Goal: Navigation & Orientation: Find specific page/section

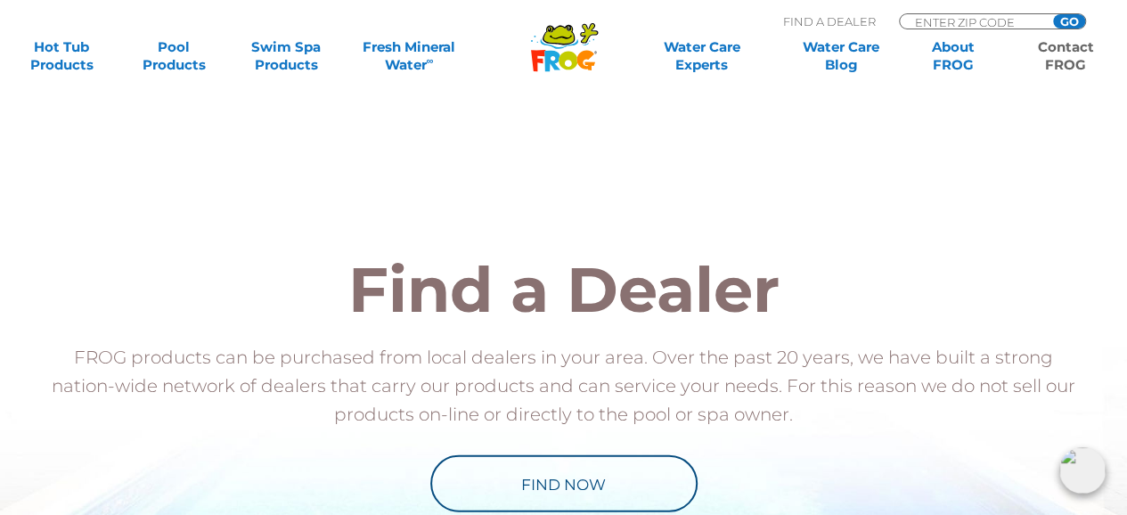
scroll to position [1997, 0]
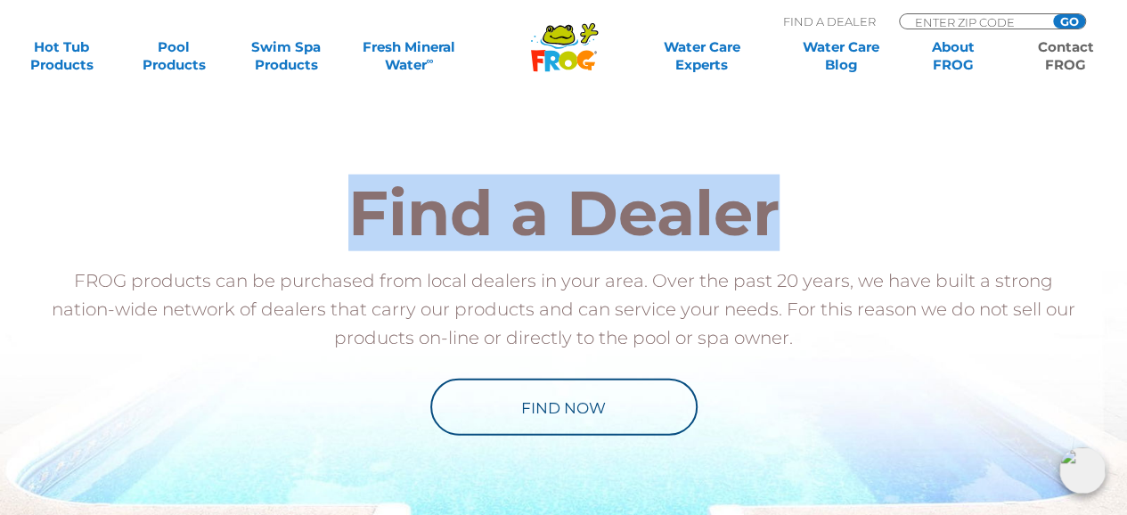
drag, startPoint x: 354, startPoint y: 204, endPoint x: 837, endPoint y: 211, distance: 482.8
click at [837, 211] on h2 "Find a Dealer" at bounding box center [564, 213] width 1042 height 62
click at [957, 176] on div "Find a Dealer FROG products can be purchased from local dealers in your area. O…" at bounding box center [563, 308] width 1095 height 574
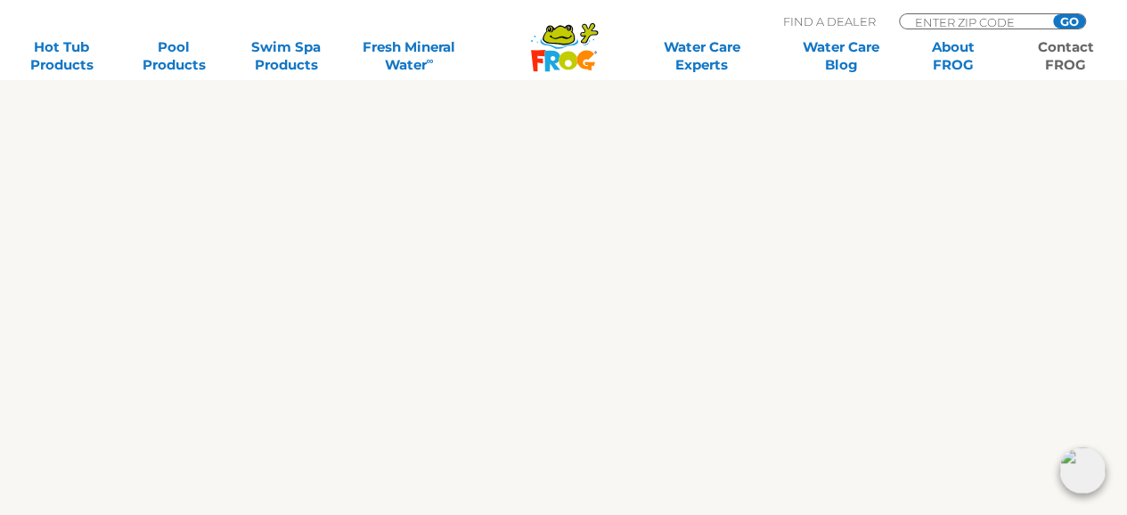
scroll to position [1031, 0]
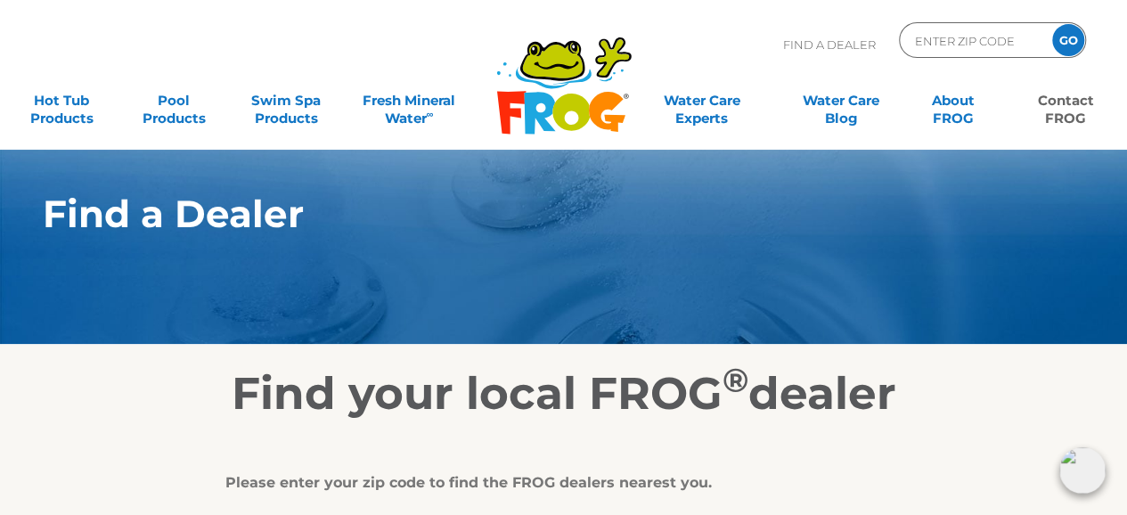
click at [1074, 111] on link "Contact FROG" at bounding box center [1065, 101] width 87 height 36
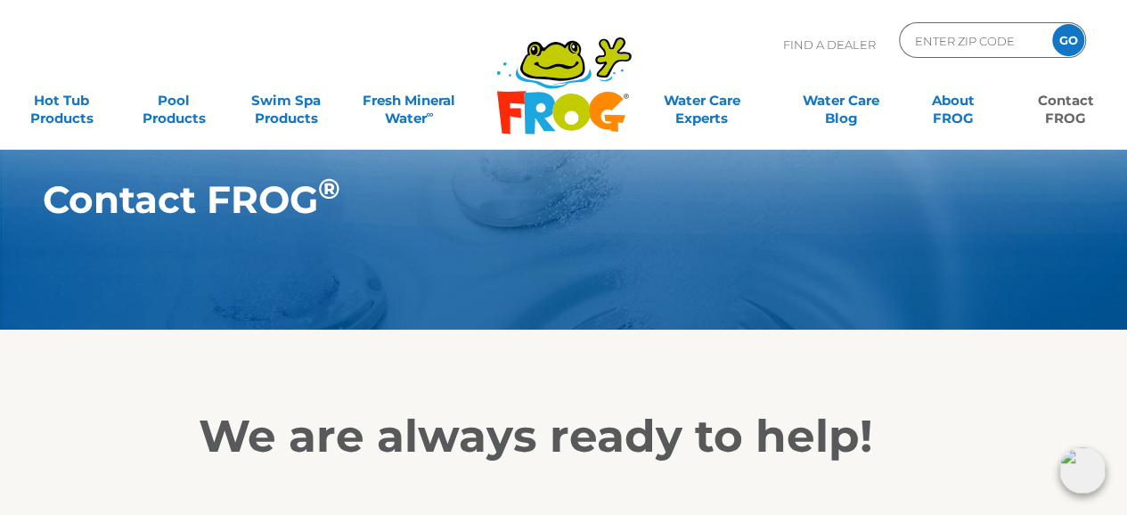
click at [1067, 115] on link "Contact FROG" at bounding box center [1065, 101] width 87 height 36
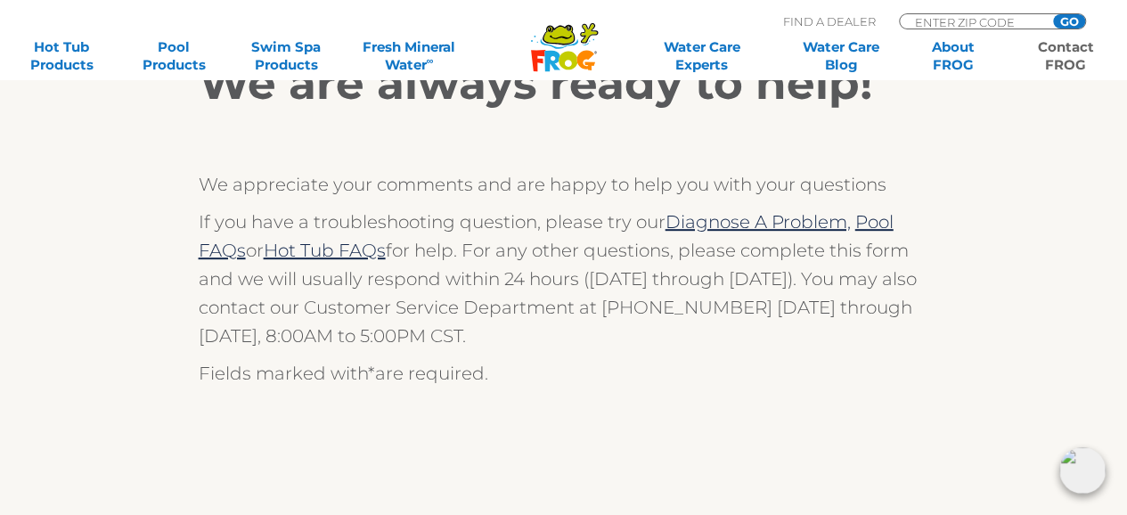
scroll to position [403, 0]
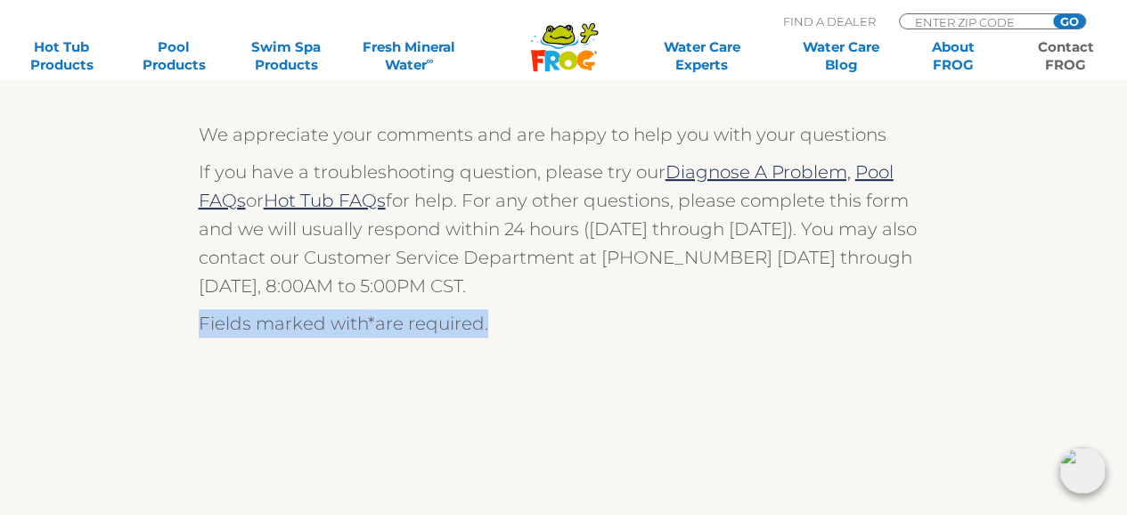
drag, startPoint x: 200, startPoint y: 323, endPoint x: 514, endPoint y: 330, distance: 314.5
click at [514, 330] on p "Fields marked with * are required." at bounding box center [564, 323] width 730 height 29
click at [524, 330] on p "Fields marked with * are required." at bounding box center [564, 323] width 730 height 29
drag, startPoint x: 500, startPoint y: 322, endPoint x: 200, endPoint y: 335, distance: 300.4
click at [200, 335] on p "Fields marked with * are required." at bounding box center [564, 323] width 730 height 29
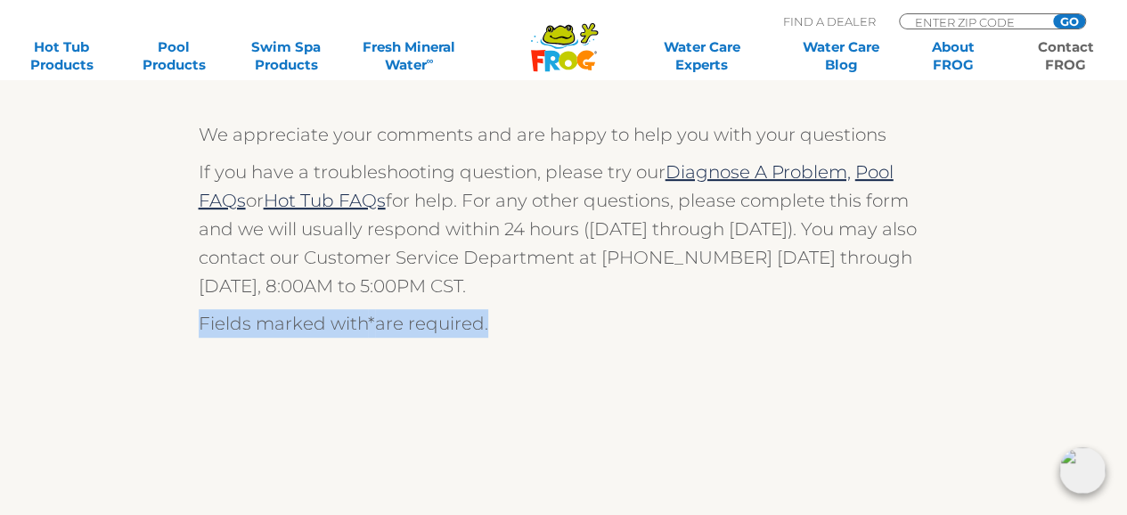
click at [502, 329] on p "Fields marked with * are required." at bounding box center [564, 323] width 730 height 29
click at [505, 325] on p "Fields marked with * are required." at bounding box center [564, 323] width 730 height 29
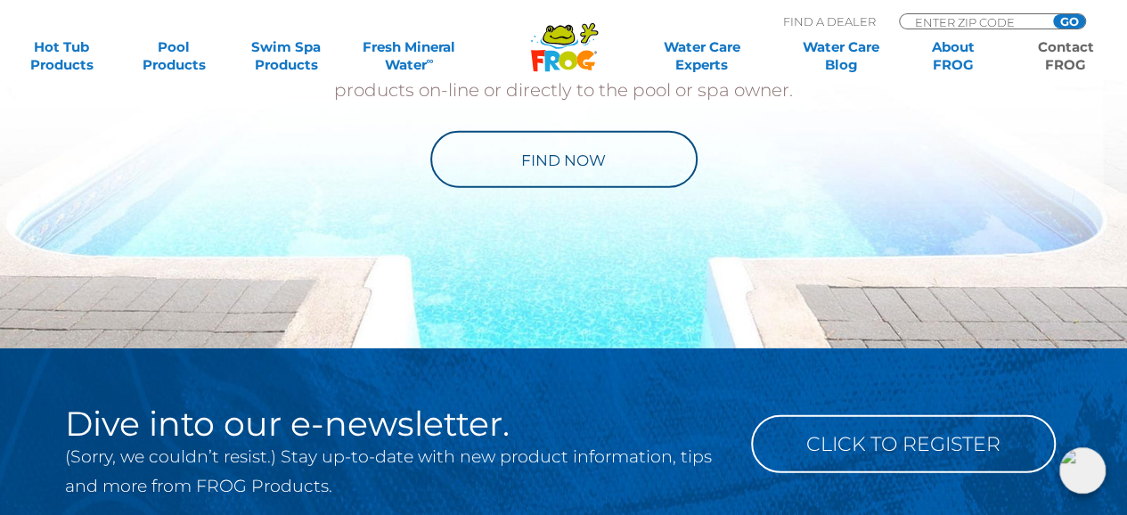
scroll to position [2086, 0]
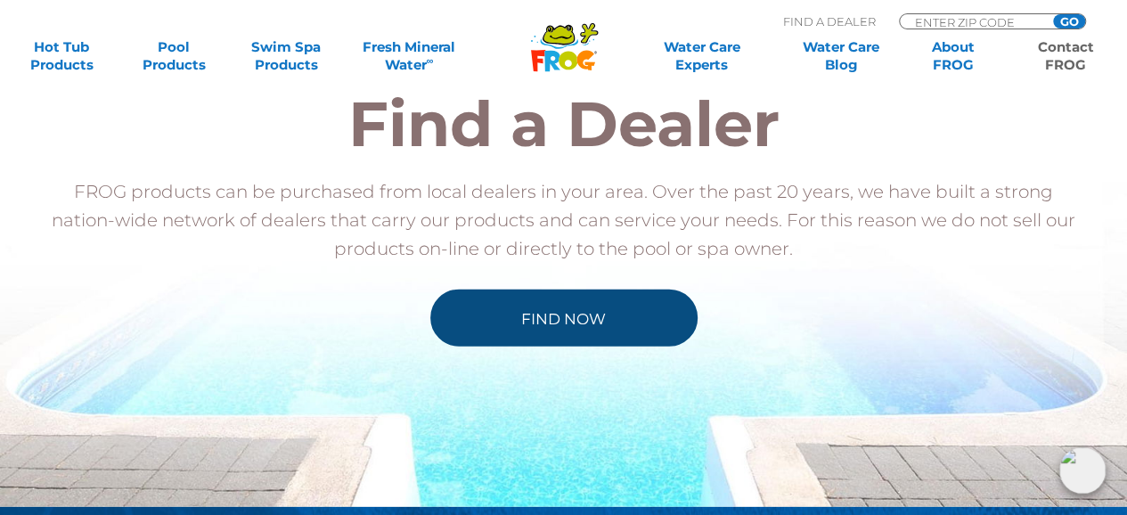
click at [590, 308] on link "Find Now" at bounding box center [563, 317] width 267 height 57
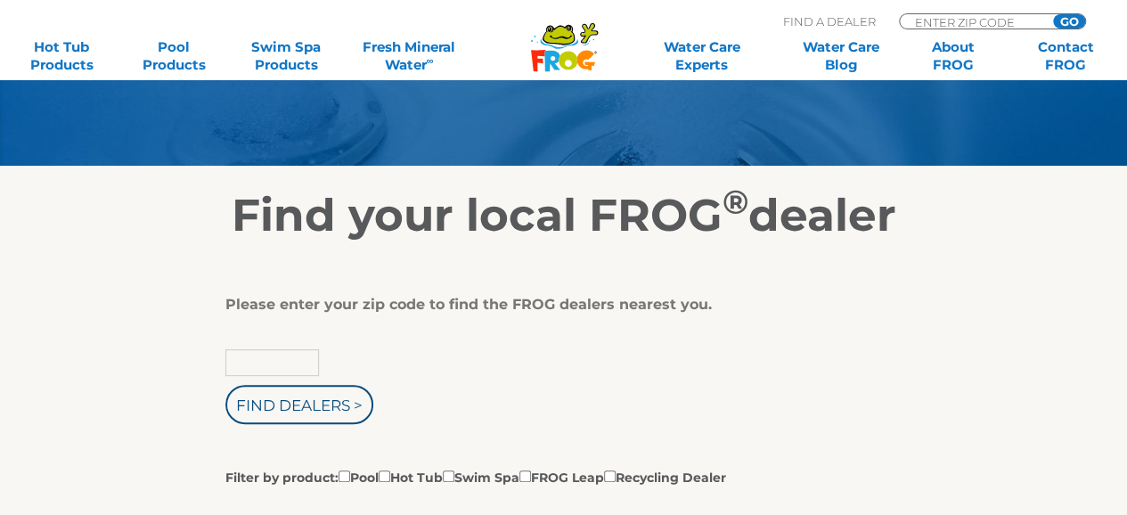
click at [280, 368] on input "text" at bounding box center [272, 362] width 94 height 27
type input "11580"
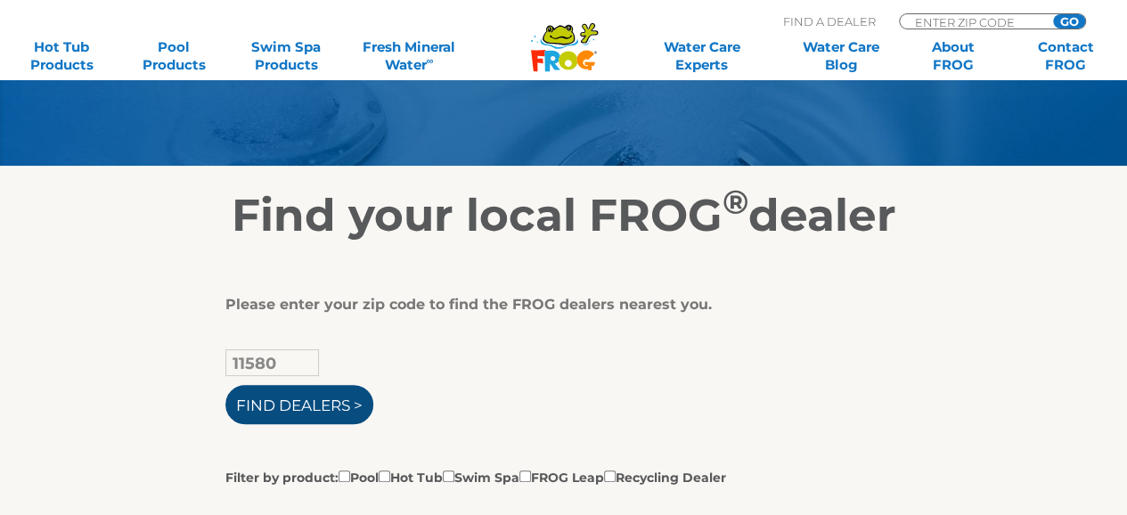
click at [310, 409] on input "Find Dealers >" at bounding box center [299, 404] width 148 height 39
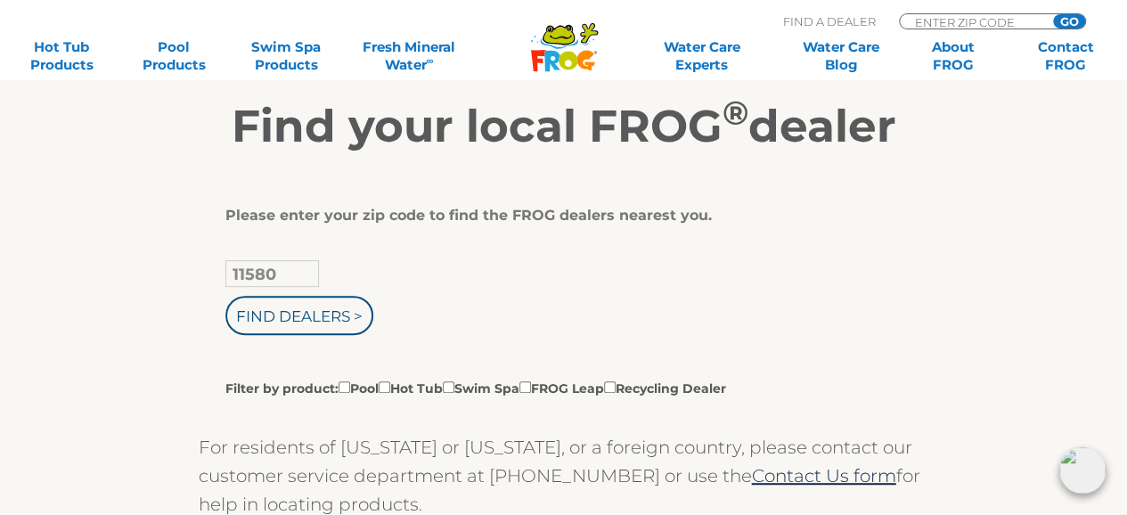
scroll to position [445, 0]
